Goal: Task Accomplishment & Management: Use online tool/utility

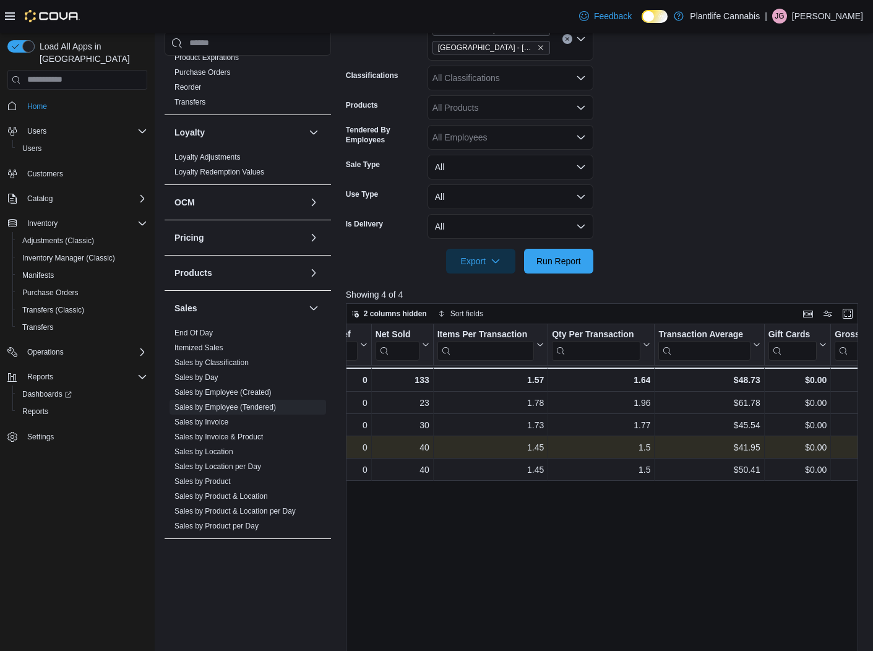
scroll to position [0, 238]
click at [722, 449] on div "$41.95" at bounding box center [709, 447] width 102 height 15
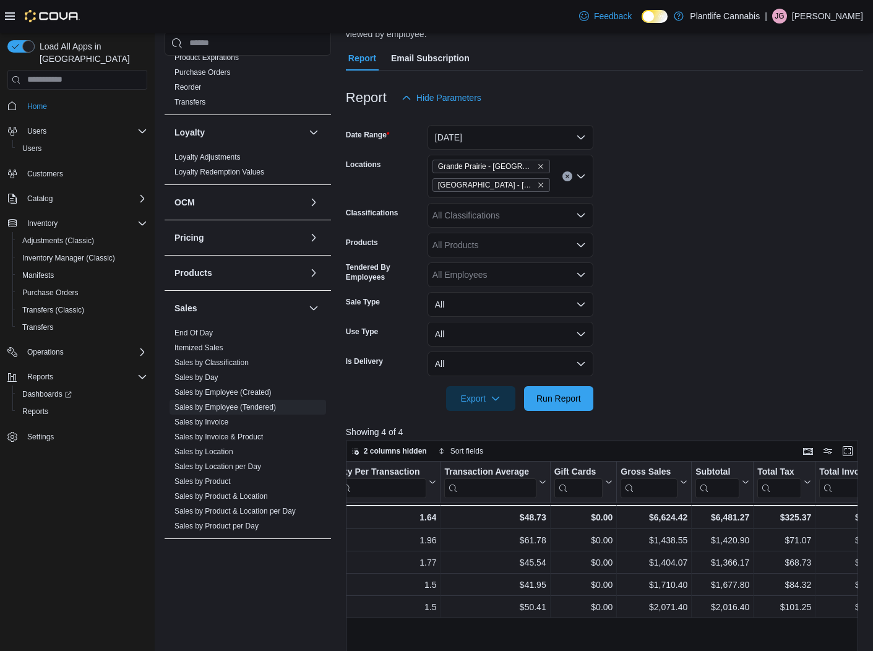
scroll to position [110, 0]
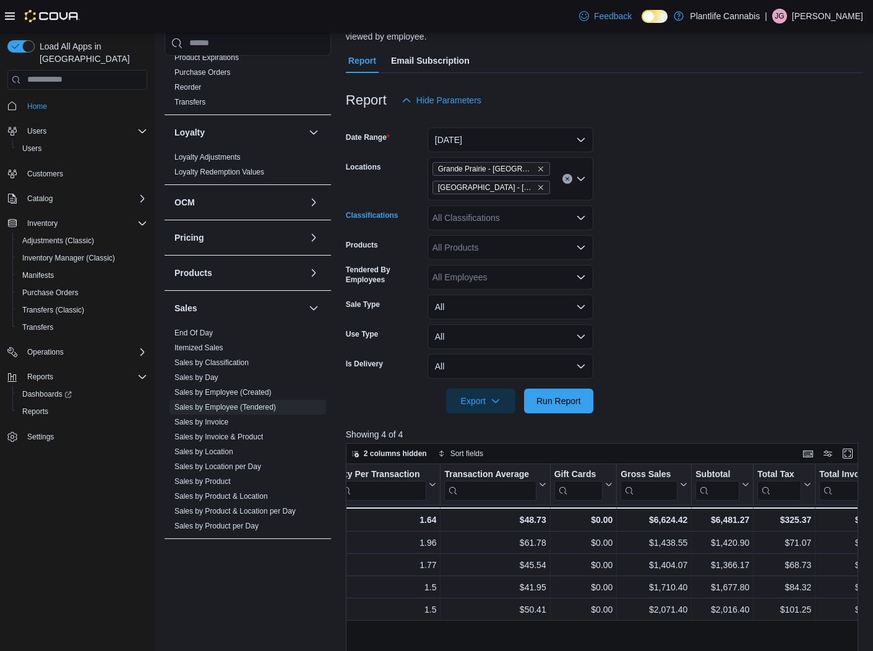
click at [471, 219] on div "All Classifications" at bounding box center [511, 218] width 166 height 25
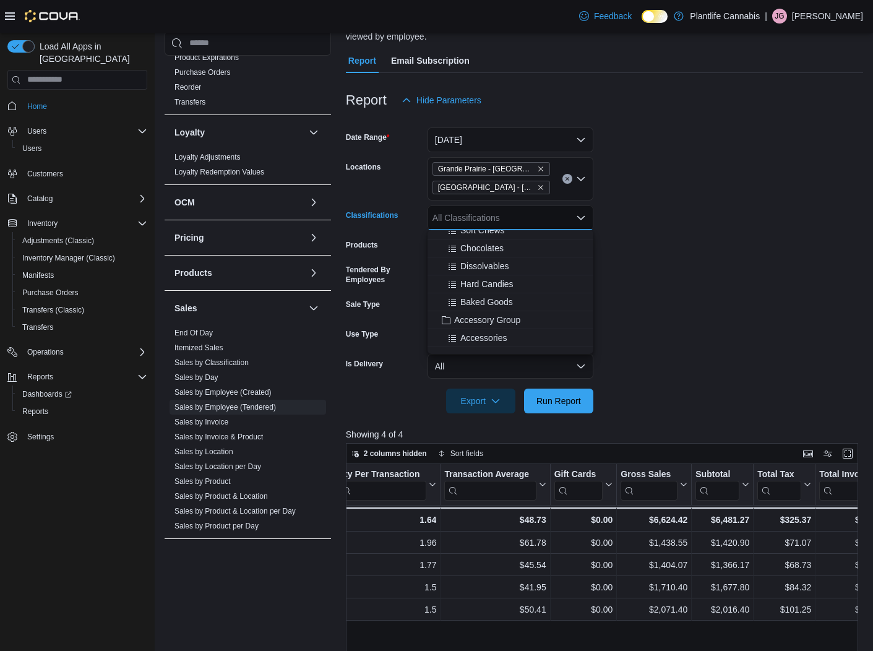
scroll to position [152, 0]
click at [485, 268] on span "Accessory Group" at bounding box center [487, 267] width 66 height 12
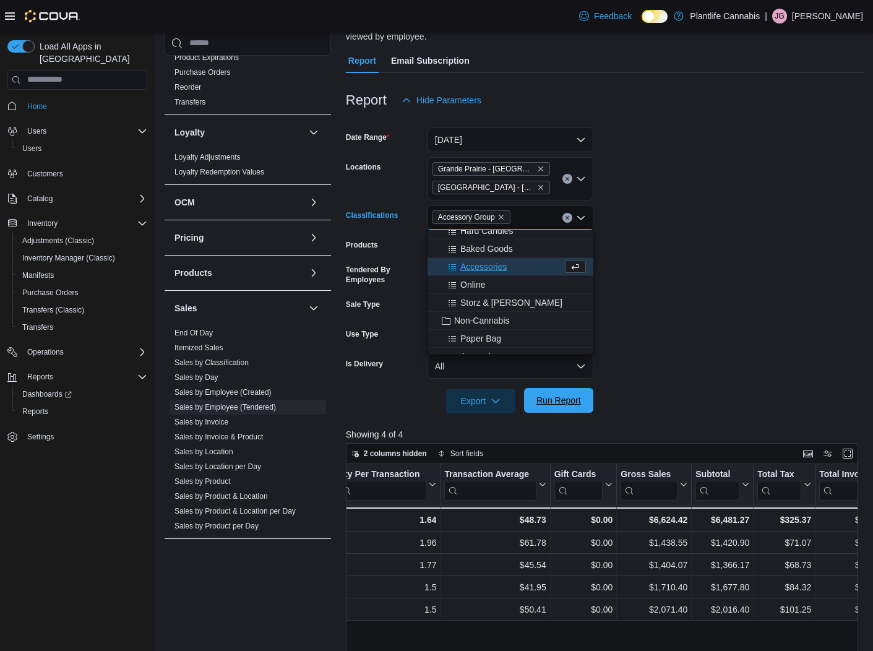
click at [566, 403] on span "Run Report" at bounding box center [559, 400] width 45 height 12
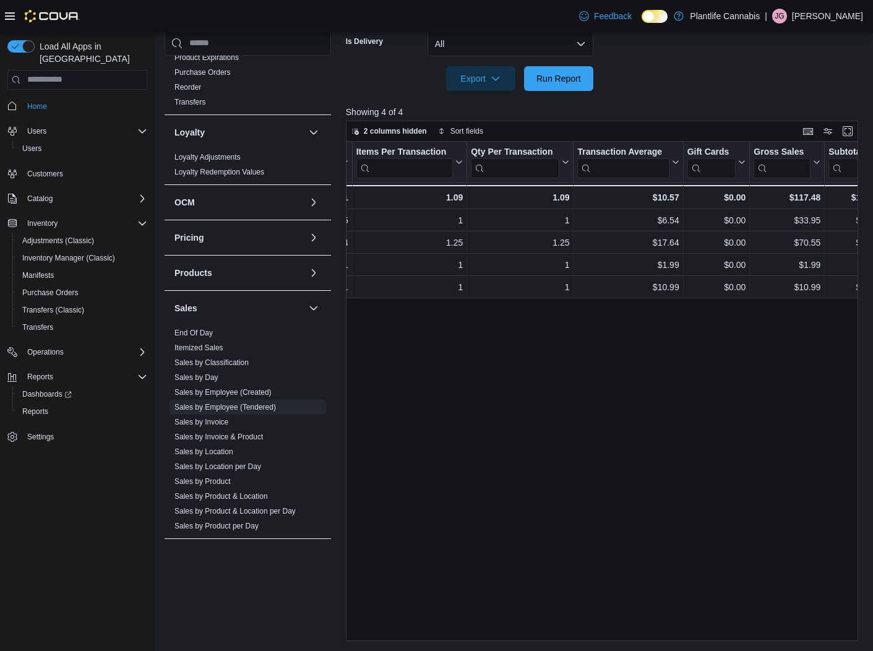
scroll to position [0, 329]
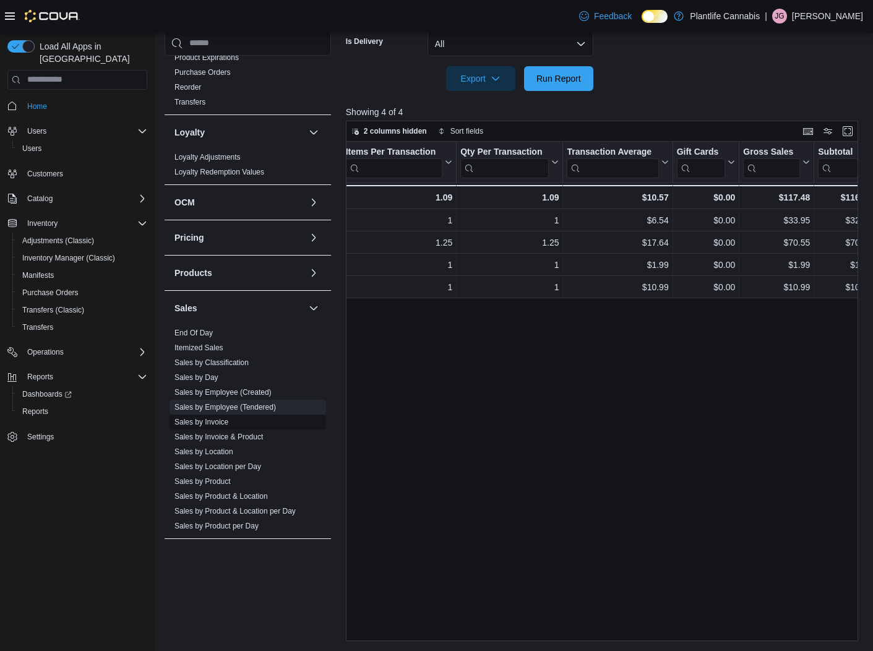
click at [217, 423] on link "Sales by Invoice" at bounding box center [202, 422] width 54 height 9
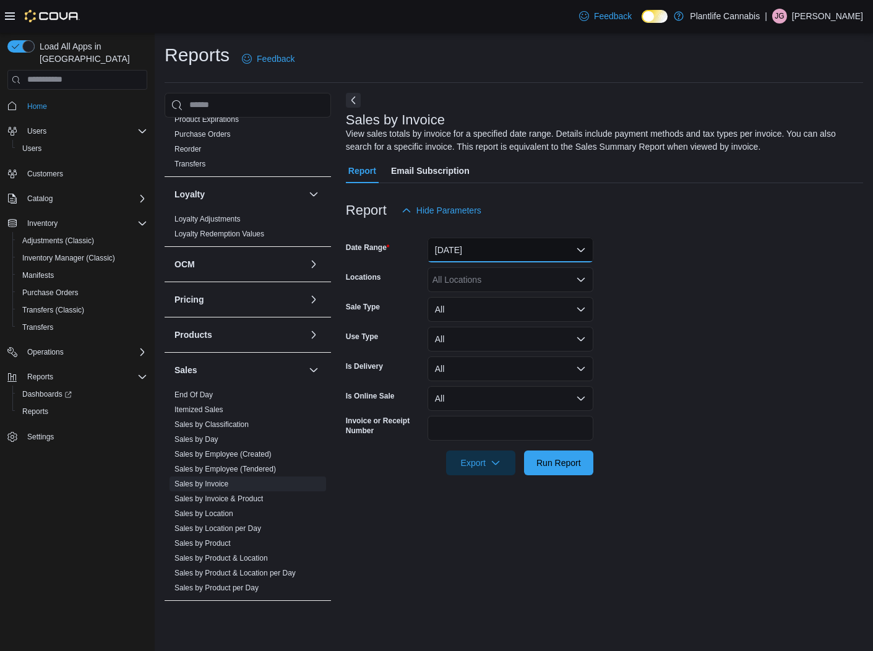
drag, startPoint x: 450, startPoint y: 251, endPoint x: 449, endPoint y: 263, distance: 11.8
click at [451, 251] on button "[DATE]" at bounding box center [511, 250] width 166 height 25
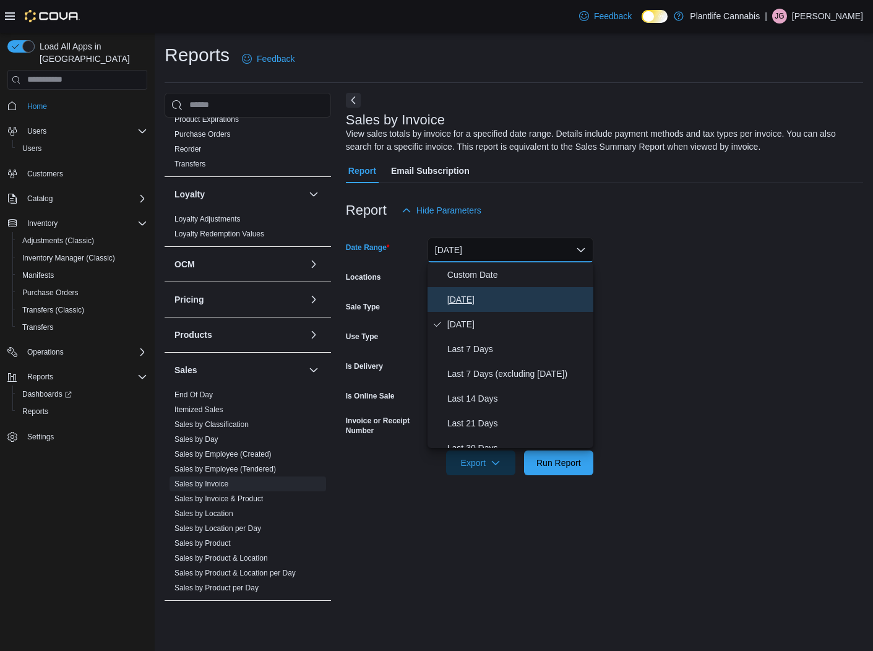
click at [456, 297] on span "[DATE]" at bounding box center [518, 299] width 141 height 15
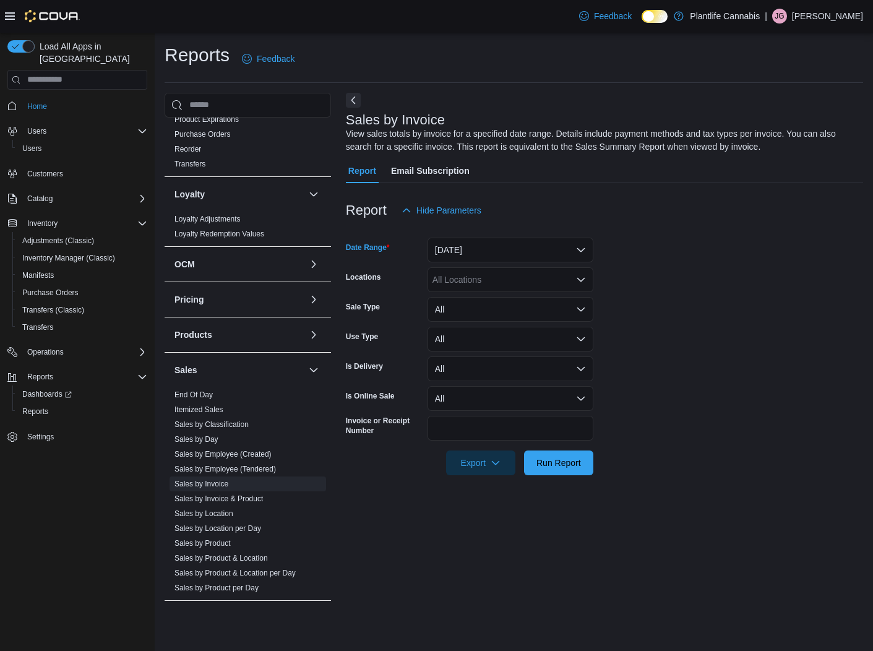
click at [459, 279] on div "All Locations" at bounding box center [511, 279] width 166 height 25
type input "****"
click at [546, 301] on span "Grande Prairie - [GEOGRAPHIC_DATA]" at bounding box center [538, 301] width 154 height 12
click at [749, 372] on form "Date Range [DATE] Locations [GEOGRAPHIC_DATA] - [GEOGRAPHIC_DATA] Sale Type All…" at bounding box center [605, 349] width 518 height 253
drag, startPoint x: 479, startPoint y: 459, endPoint x: 481, endPoint y: 475, distance: 16.2
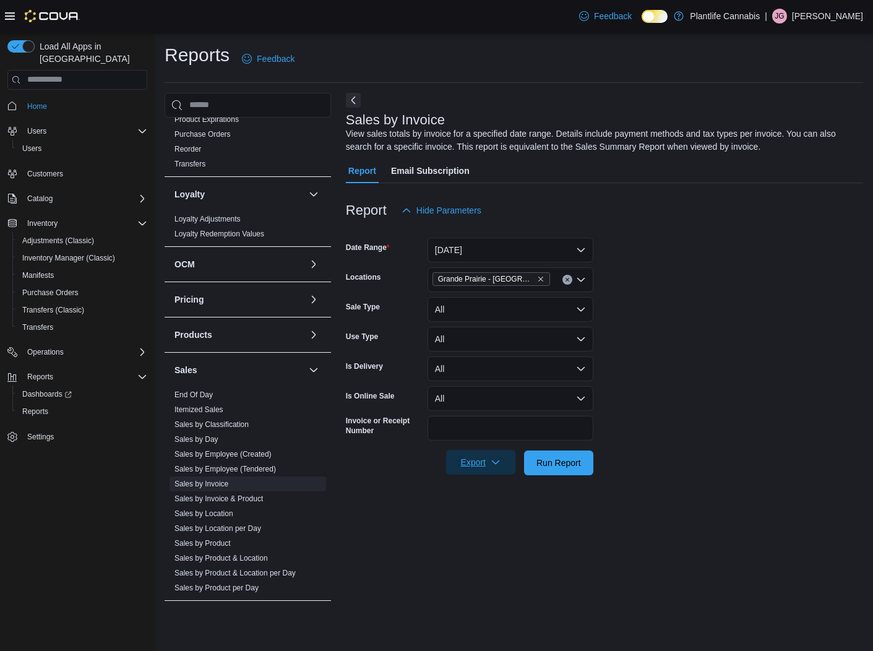
click at [479, 459] on span "Export" at bounding box center [481, 462] width 54 height 25
click at [483, 483] on span "Export to Excel" at bounding box center [482, 488] width 56 height 10
click at [214, 513] on link "Sales by Location" at bounding box center [204, 513] width 59 height 9
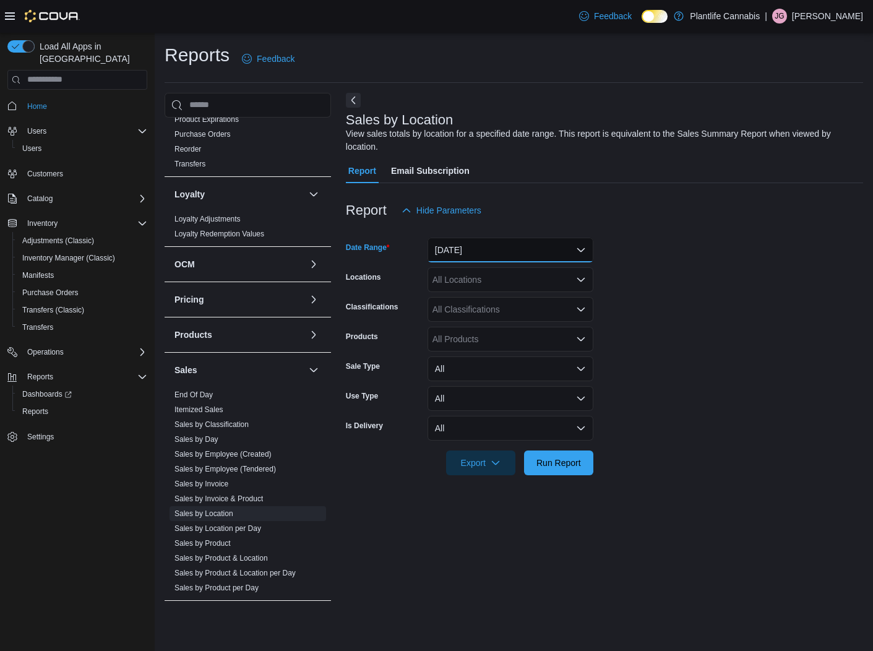
click at [458, 255] on button "[DATE]" at bounding box center [511, 250] width 166 height 25
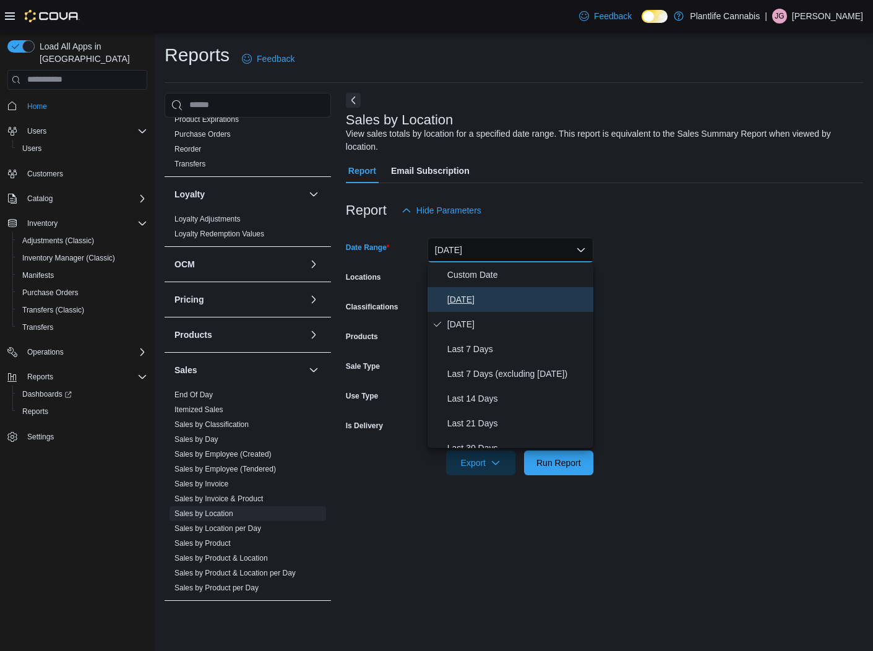
click at [459, 298] on span "[DATE]" at bounding box center [518, 299] width 141 height 15
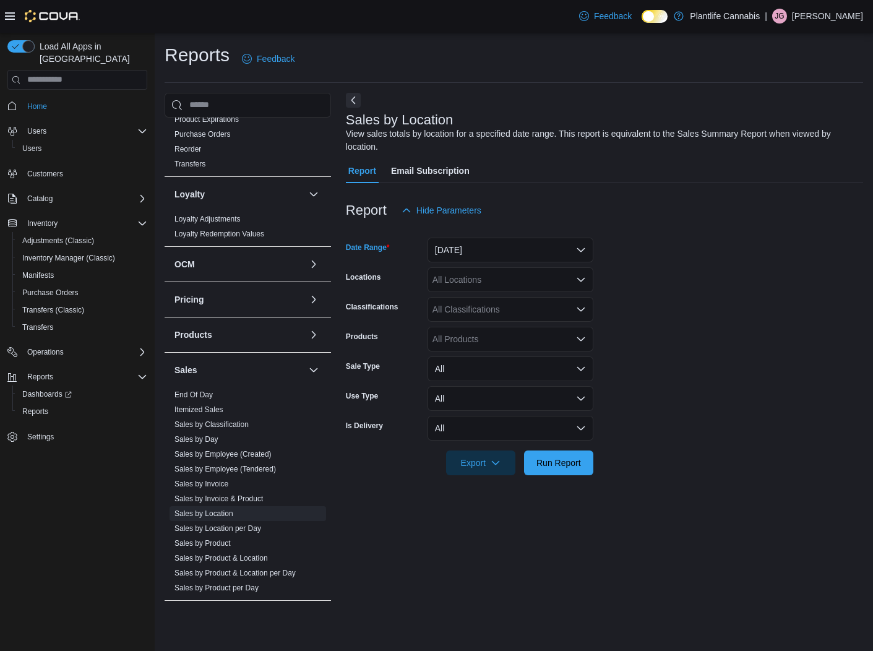
click at [732, 279] on form "Date Range [DATE] Locations All Locations Classifications All Classifications P…" at bounding box center [605, 349] width 518 height 253
click at [472, 279] on div "All Locations" at bounding box center [511, 279] width 166 height 25
type input "****"
click at [532, 300] on span "Grande Prairie - [GEOGRAPHIC_DATA]" at bounding box center [538, 301] width 154 height 12
drag, startPoint x: 717, startPoint y: 310, endPoint x: 599, endPoint y: 451, distance: 183.7
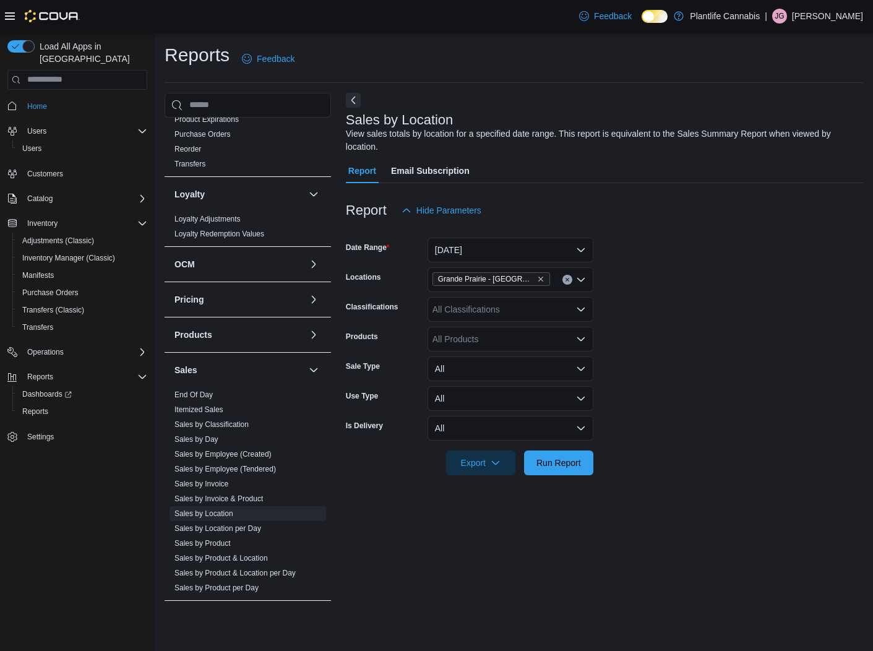
click at [716, 311] on form "Date Range [DATE] Locations [GEOGRAPHIC_DATA] - Cobblestone Classifications All…" at bounding box center [605, 349] width 518 height 253
drag, startPoint x: 578, startPoint y: 464, endPoint x: 646, endPoint y: 440, distance: 72.0
click at [579, 464] on span "Run Report" at bounding box center [559, 463] width 45 height 12
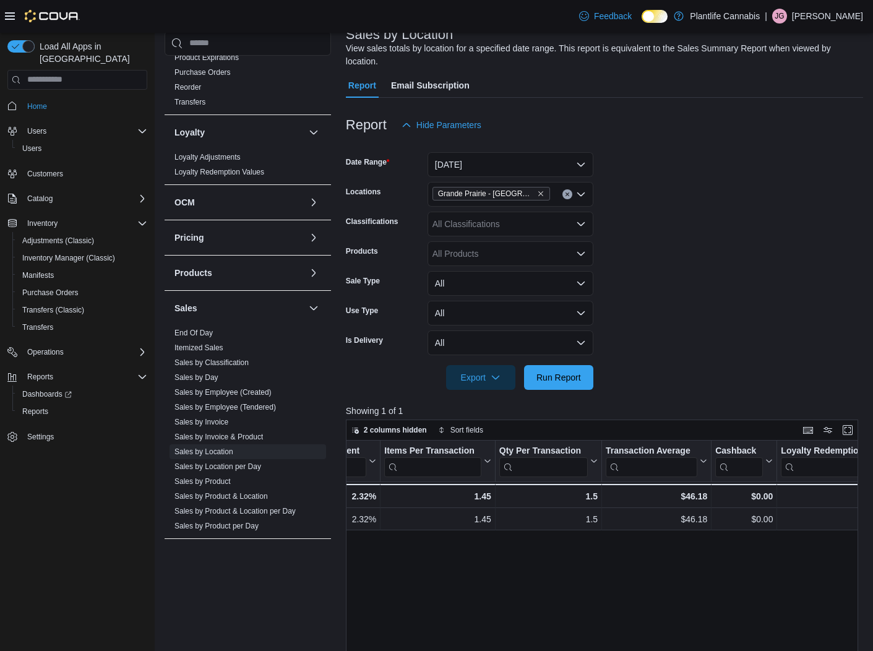
scroll to position [67, 0]
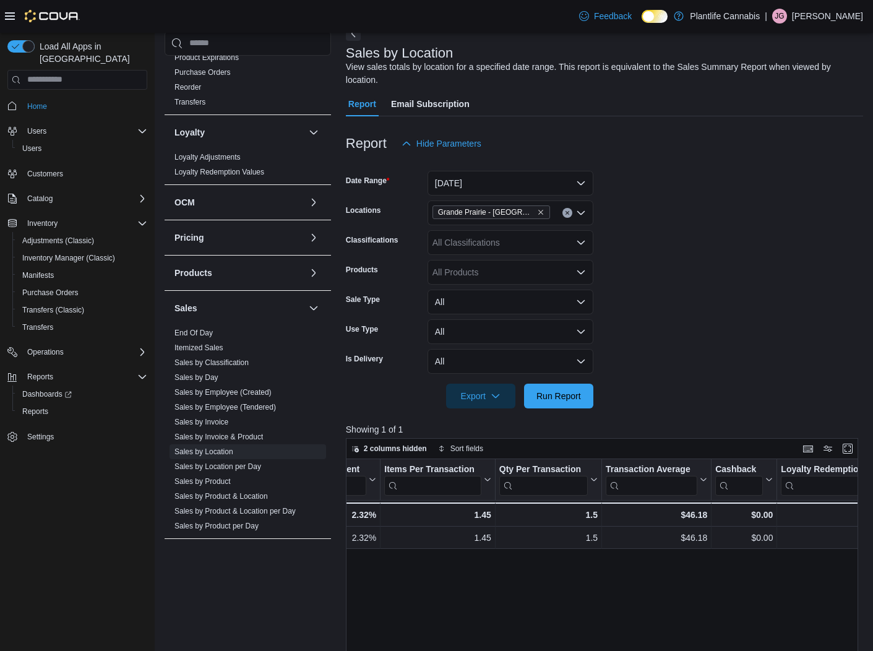
click at [483, 241] on div "All Classifications" at bounding box center [511, 242] width 166 height 25
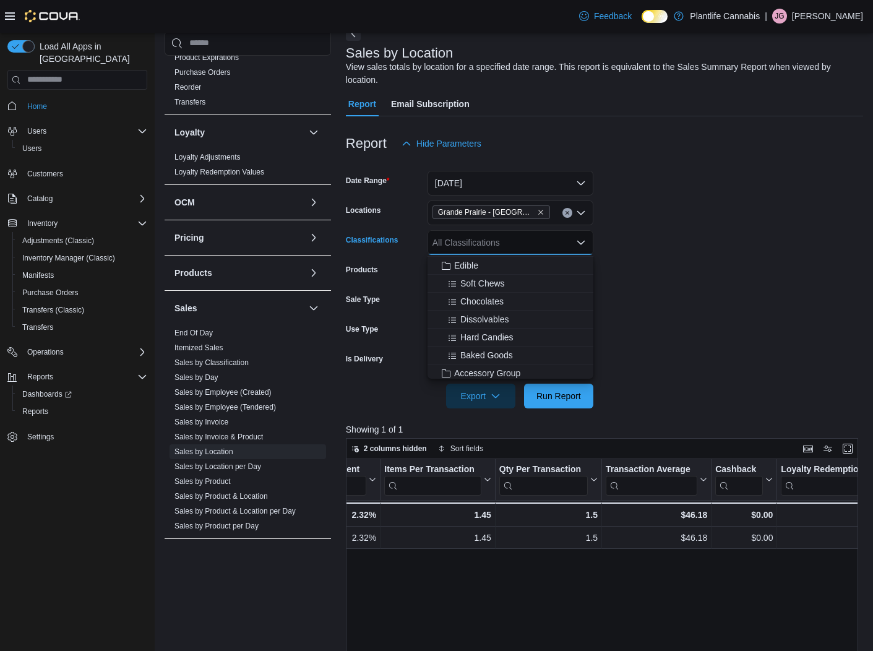
scroll to position [85, 0]
click at [506, 355] on span "Accessory Group" at bounding box center [487, 358] width 66 height 12
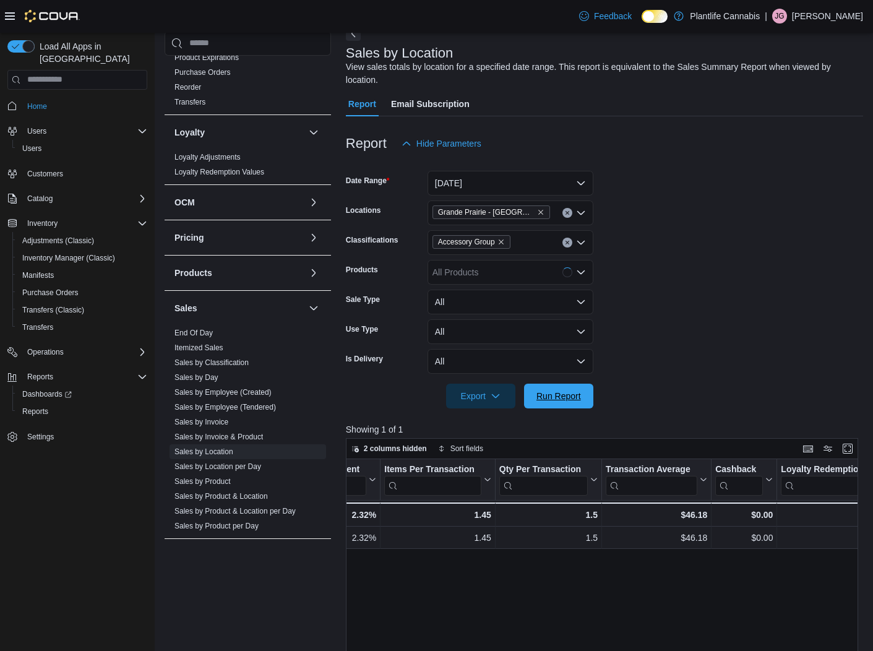
drag, startPoint x: 545, startPoint y: 398, endPoint x: 731, endPoint y: 388, distance: 186.6
click at [545, 398] on span "Run Report" at bounding box center [559, 396] width 45 height 12
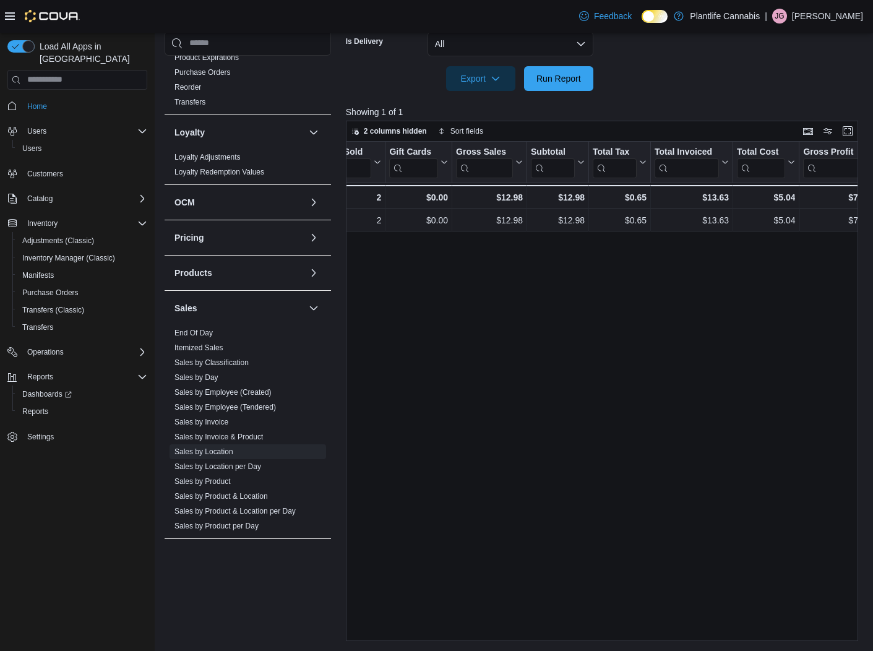
scroll to position [0, 371]
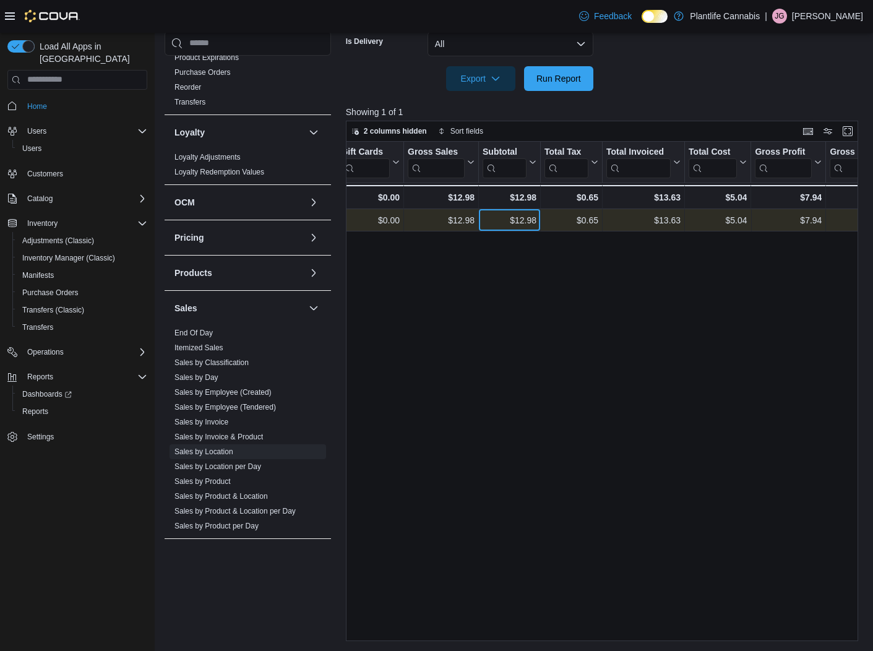
click at [521, 224] on div "$12.98" at bounding box center [510, 220] width 54 height 15
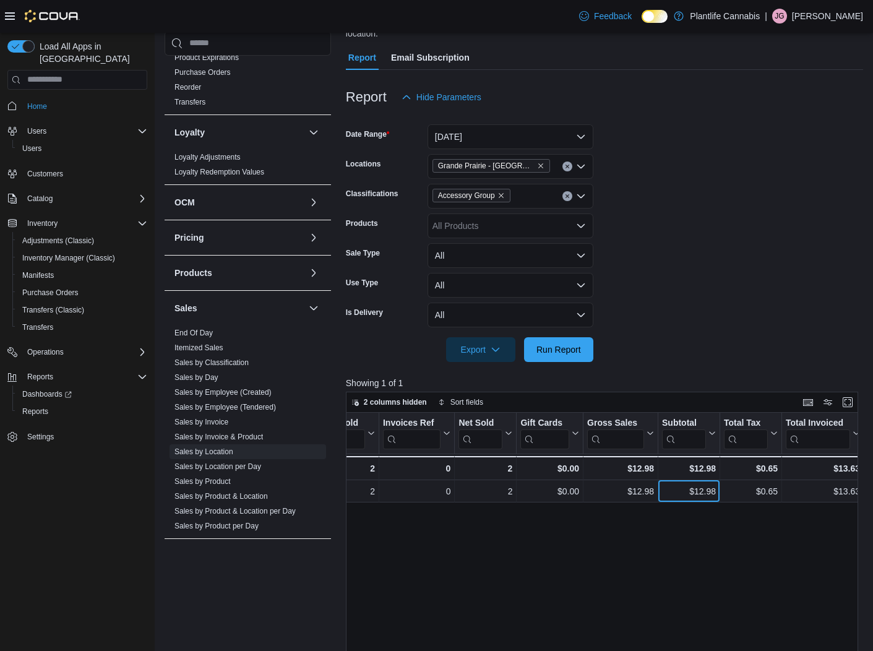
scroll to position [95, 0]
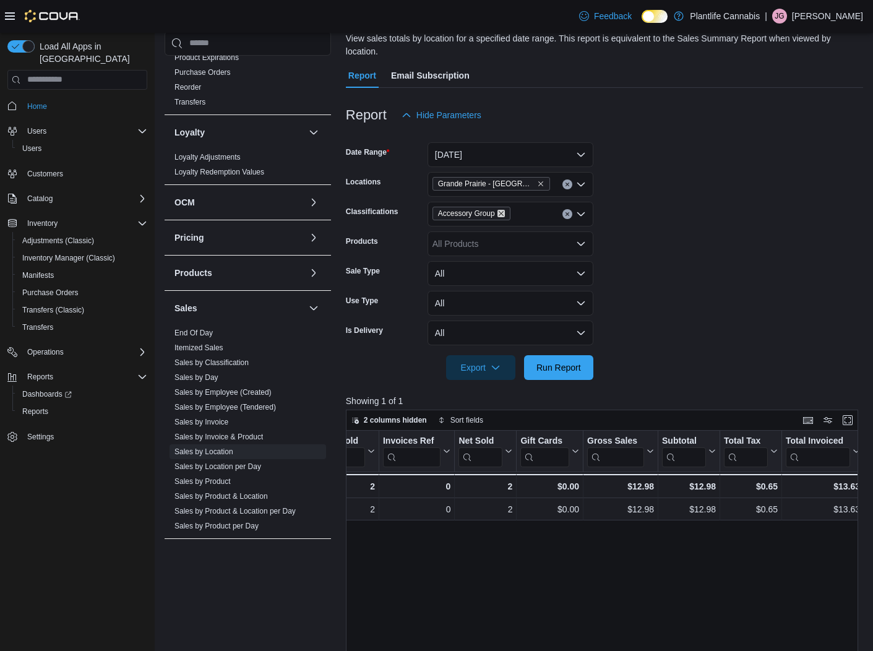
click at [505, 211] on icon "Remove Accessory Group from selection in this group" at bounding box center [501, 213] width 7 height 7
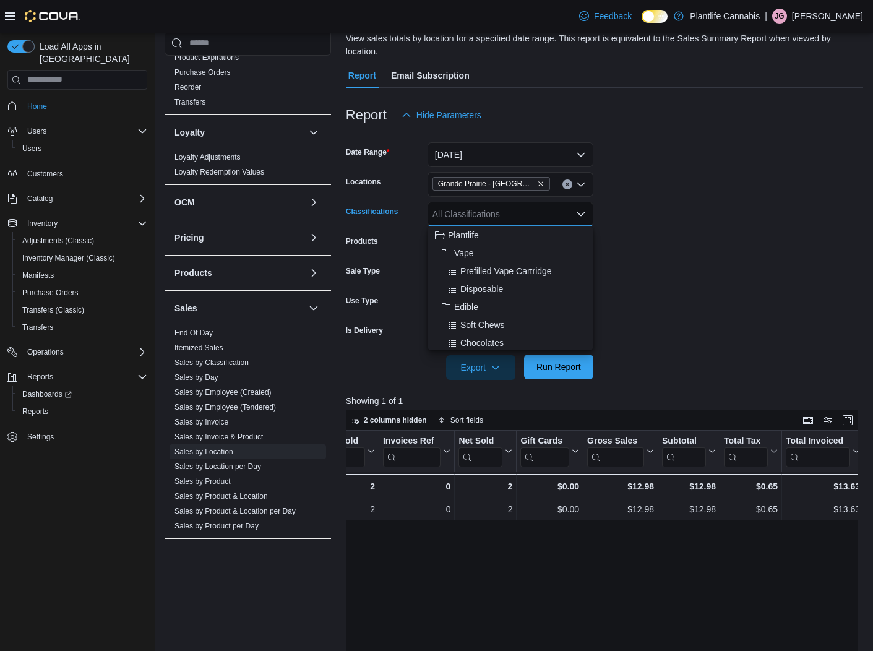
drag, startPoint x: 568, startPoint y: 361, endPoint x: 665, endPoint y: 354, distance: 97.4
click at [570, 361] on span "Run Report" at bounding box center [559, 367] width 54 height 25
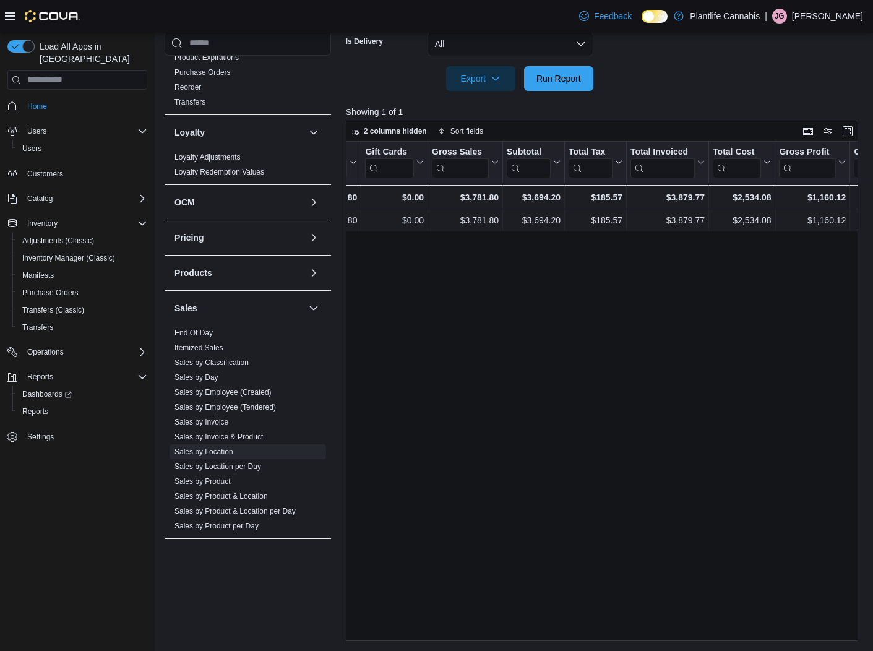
scroll to position [0, 353]
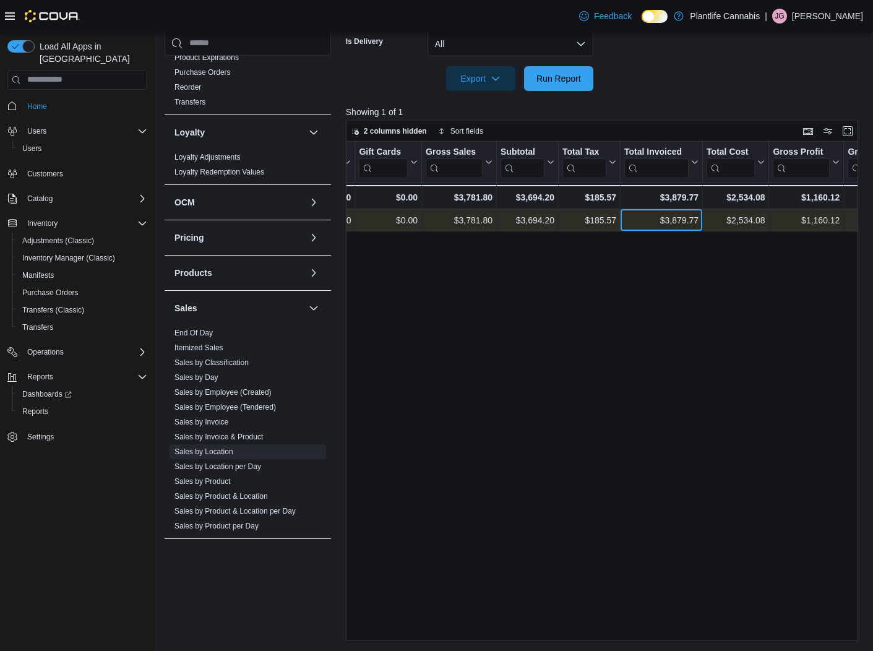
click at [635, 221] on div "$3,879.77" at bounding box center [662, 220] width 74 height 15
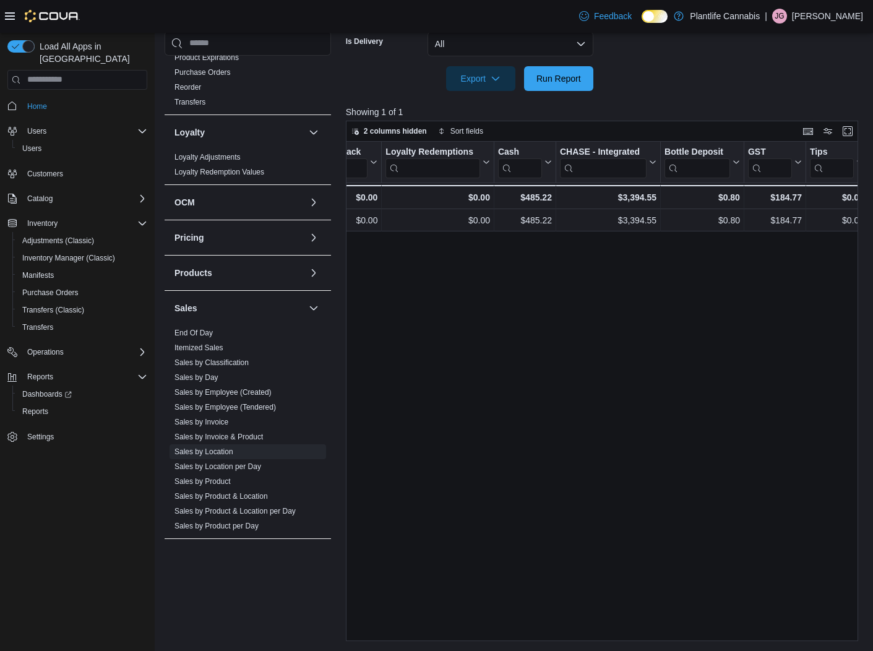
scroll to position [0, 1489]
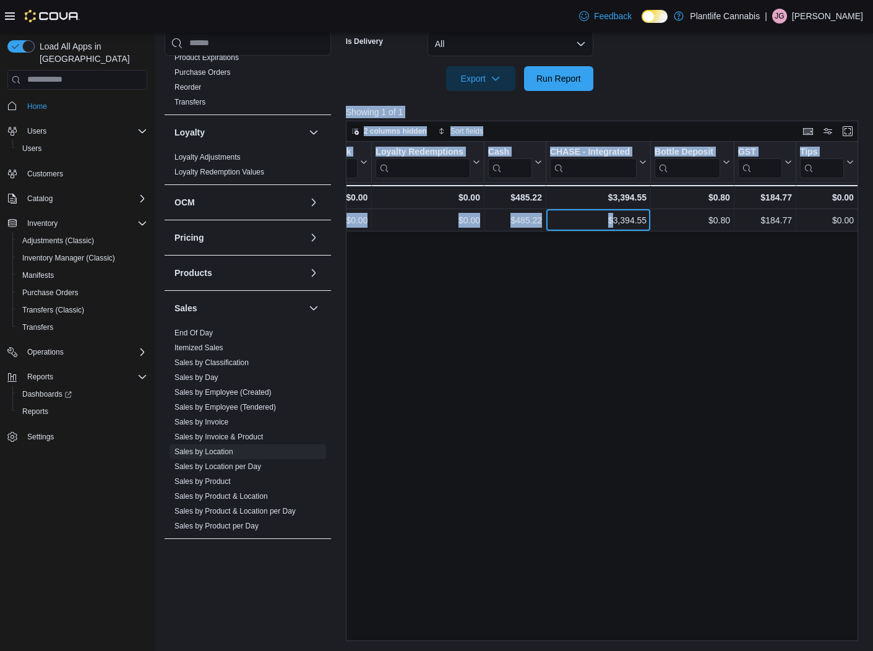
drag, startPoint x: 638, startPoint y: 164, endPoint x: 658, endPoint y: 52, distance: 113.8
click at [664, 66] on div "Report Hide Parameters Date Range [DATE] Locations [GEOGRAPHIC_DATA] - Cobblest…" at bounding box center [605, 220] width 518 height 843
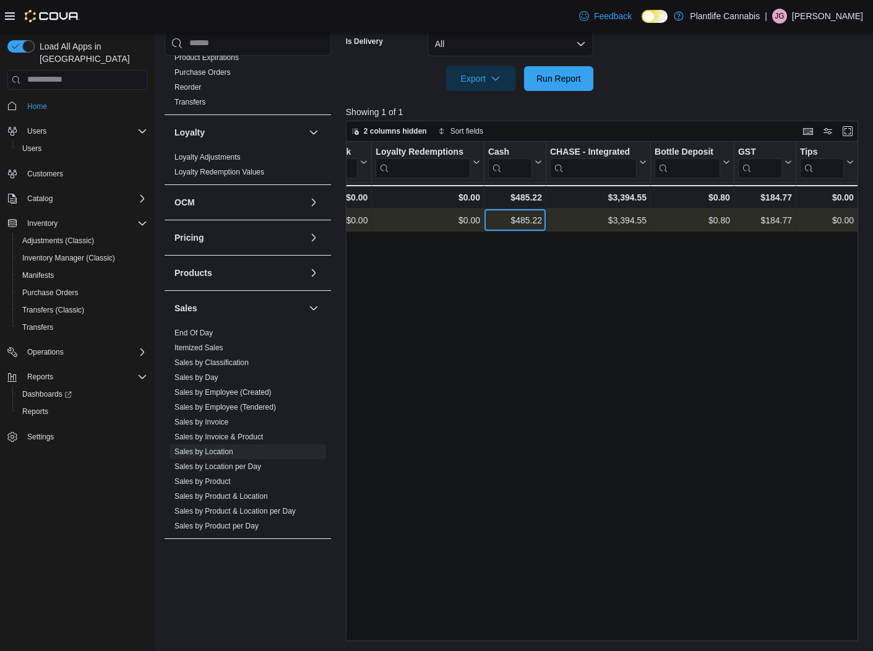
click at [508, 228] on div "$485.22 - Cash, column 20, row 1" at bounding box center [516, 220] width 62 height 22
